Goal: Check status: Check status

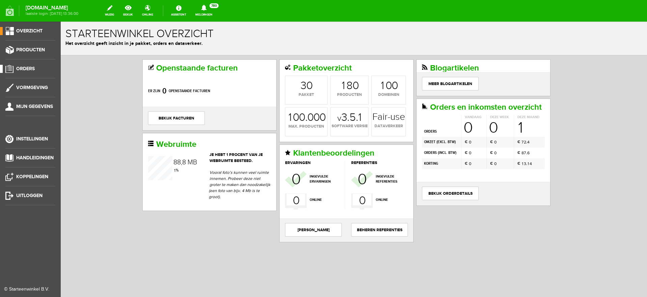
click at [24, 69] on span "Orders" at bounding box center [25, 69] width 19 height 6
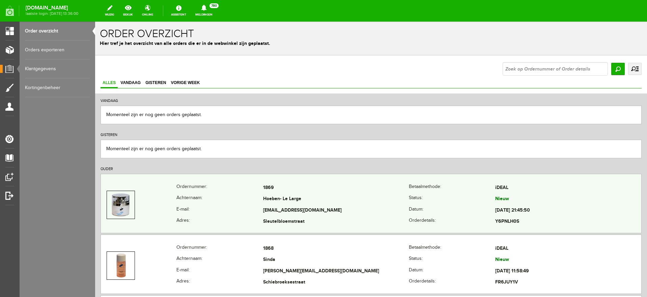
click at [314, 191] on td "1869" at bounding box center [336, 187] width 146 height 11
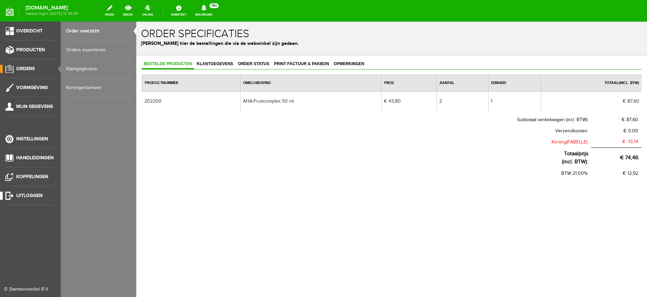
click at [26, 195] on span "Uitloggen" at bounding box center [29, 195] width 26 height 6
